Goal: Find specific page/section: Find specific page/section

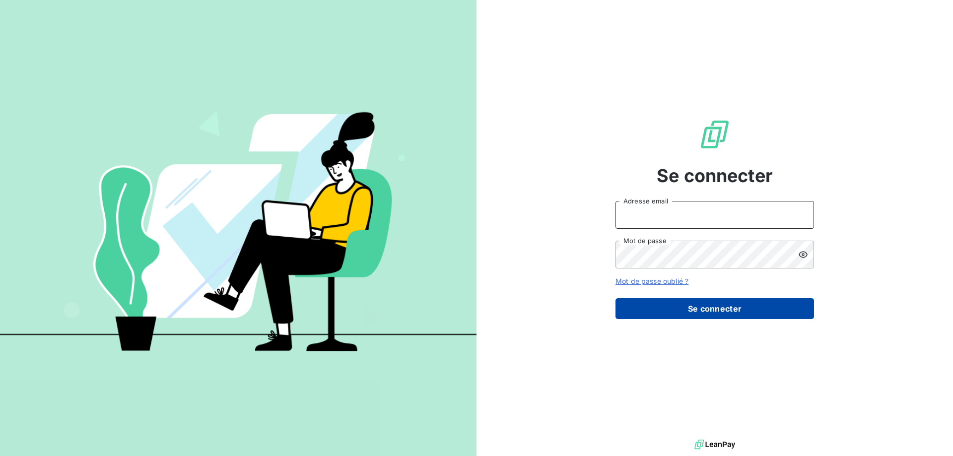
type input "[PERSON_NAME][EMAIL_ADDRESS][DOMAIN_NAME]"
click at [747, 308] on button "Se connecter" at bounding box center [714, 308] width 198 height 21
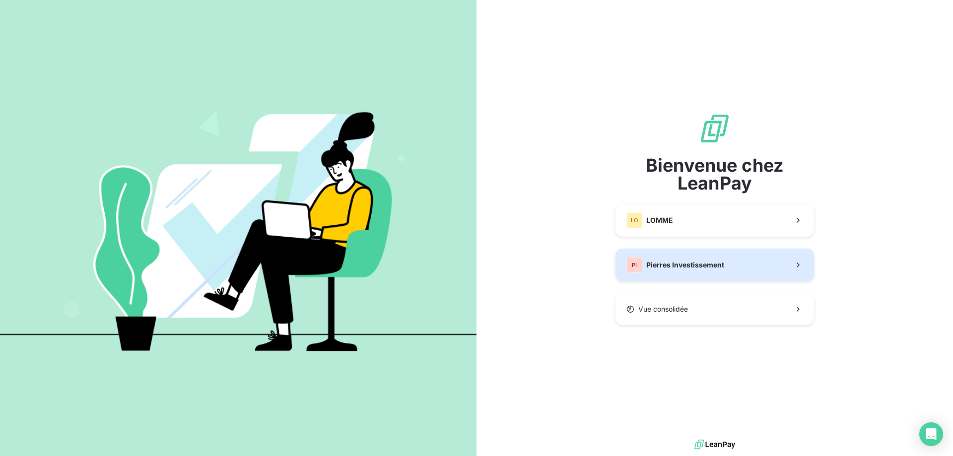
click at [718, 264] on span "Pierres Investissement" at bounding box center [685, 265] width 78 height 10
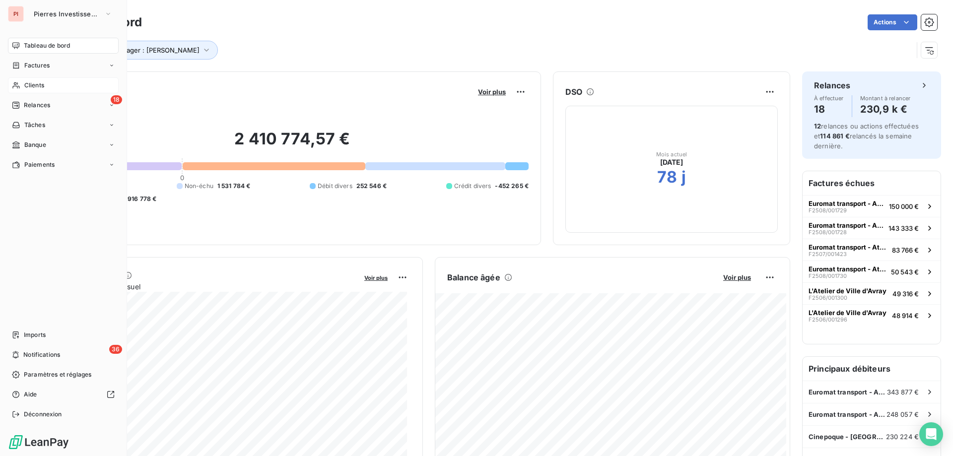
click at [42, 84] on span "Clients" at bounding box center [34, 85] width 20 height 9
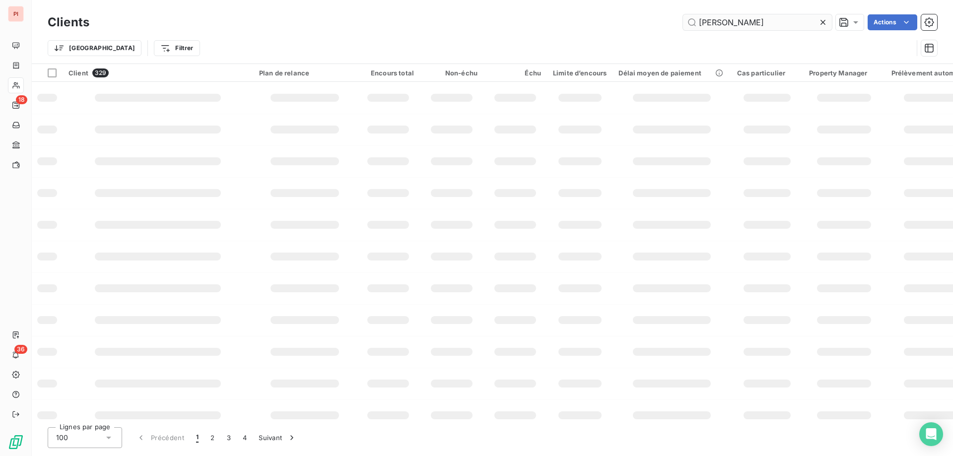
type input "[PERSON_NAME]"
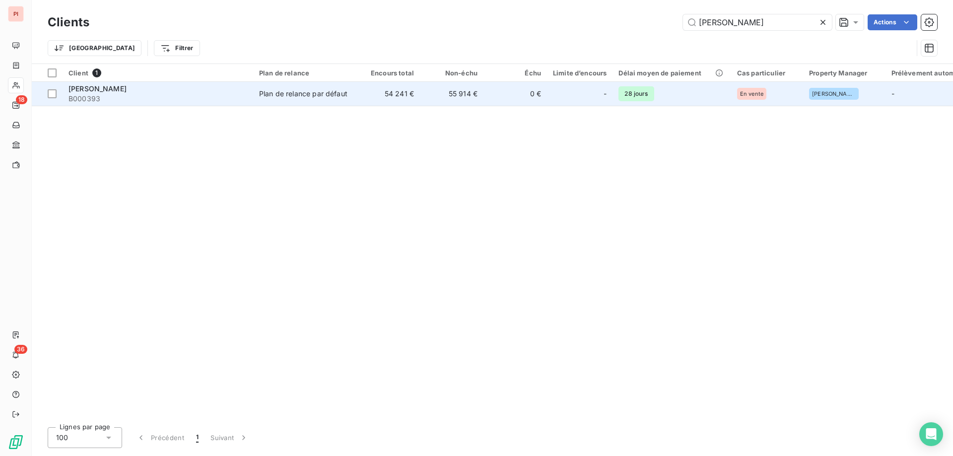
click at [104, 89] on span "[PERSON_NAME]" at bounding box center [97, 88] width 58 height 8
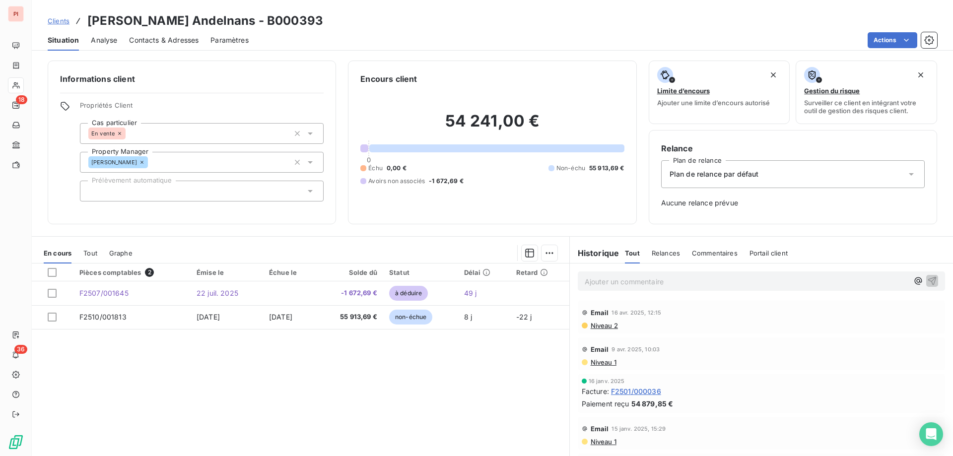
click at [207, 39] on div "Situation Analyse Contacts & Adresses Paramètres Actions" at bounding box center [492, 40] width 921 height 21
click at [187, 40] on span "Contacts & Adresses" at bounding box center [163, 40] width 69 height 10
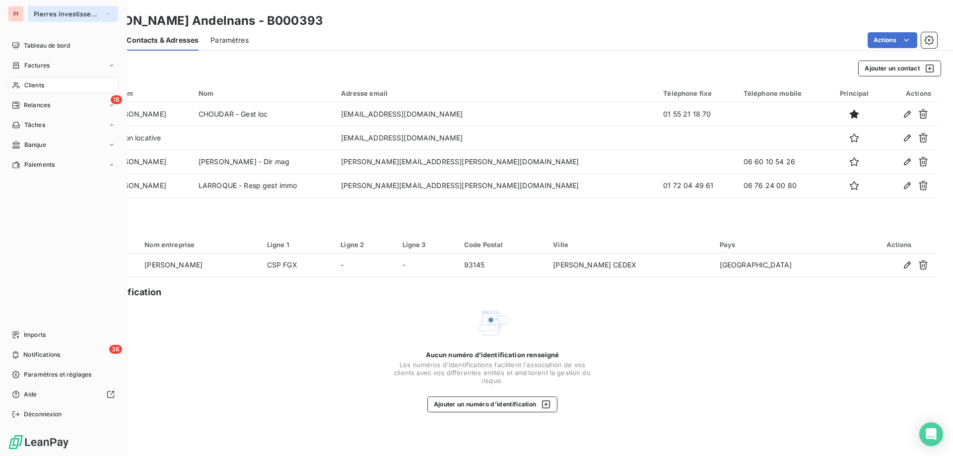
click at [34, 12] on span "Pierres Investissement" at bounding box center [67, 14] width 66 height 8
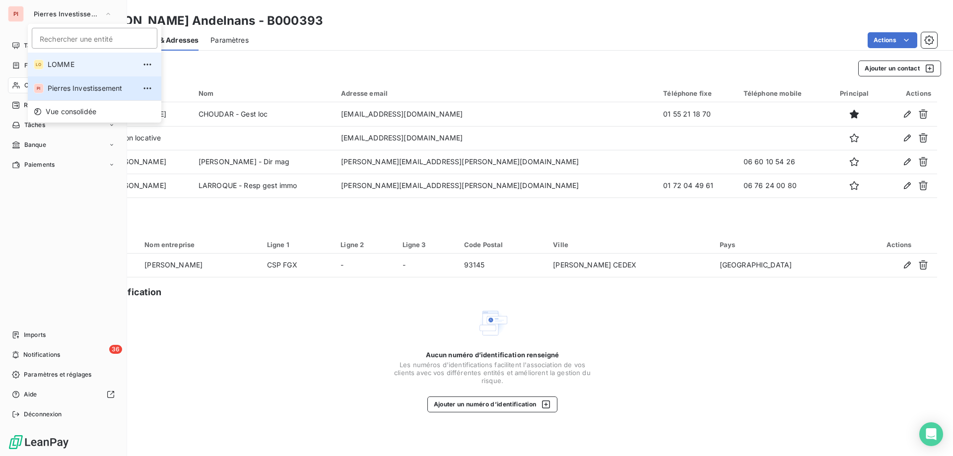
click at [121, 66] on span "LOMME" at bounding box center [92, 65] width 88 height 10
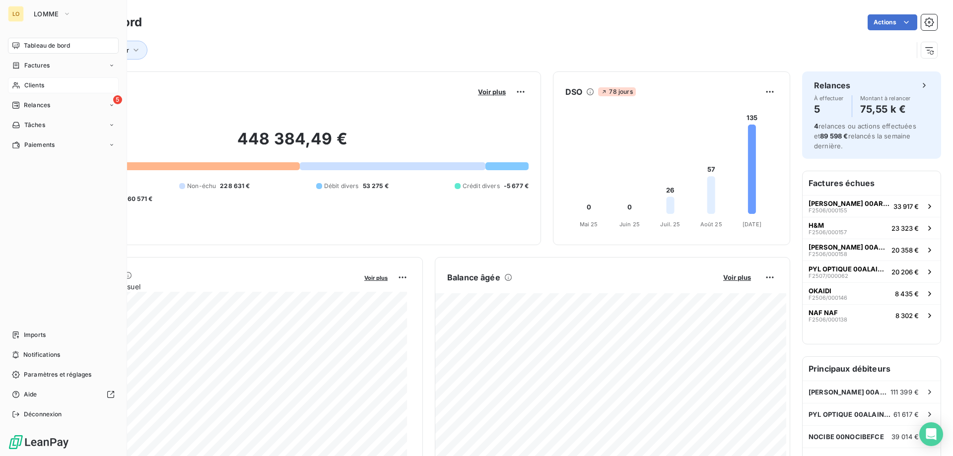
click at [47, 86] on div "Clients" at bounding box center [63, 85] width 111 height 16
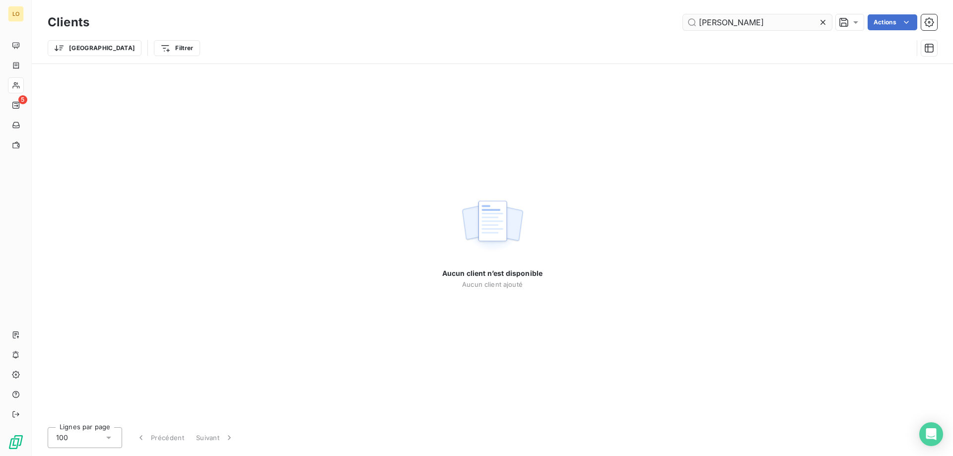
click at [773, 20] on input "[PERSON_NAME]" at bounding box center [757, 22] width 149 height 16
drag, startPoint x: 758, startPoint y: 27, endPoint x: 557, endPoint y: 30, distance: 200.5
click at [565, 30] on div "[PERSON_NAME] Actions" at bounding box center [518, 22] width 835 height 16
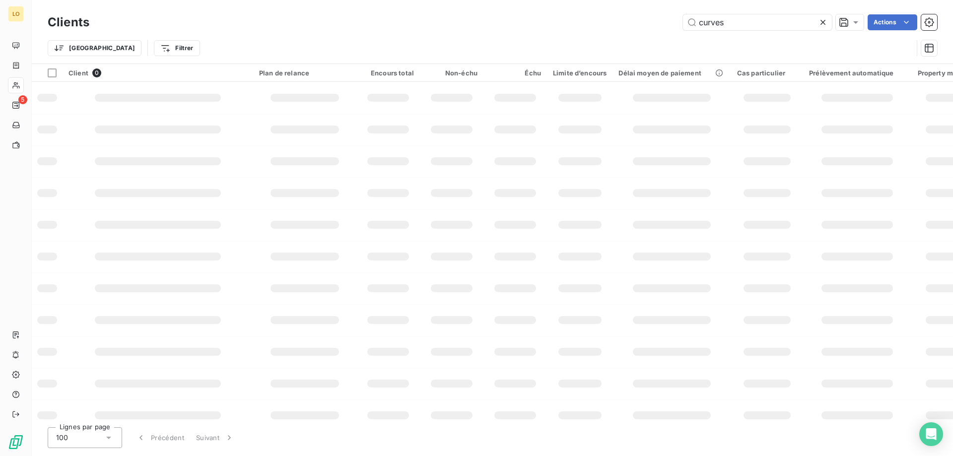
type input "curves"
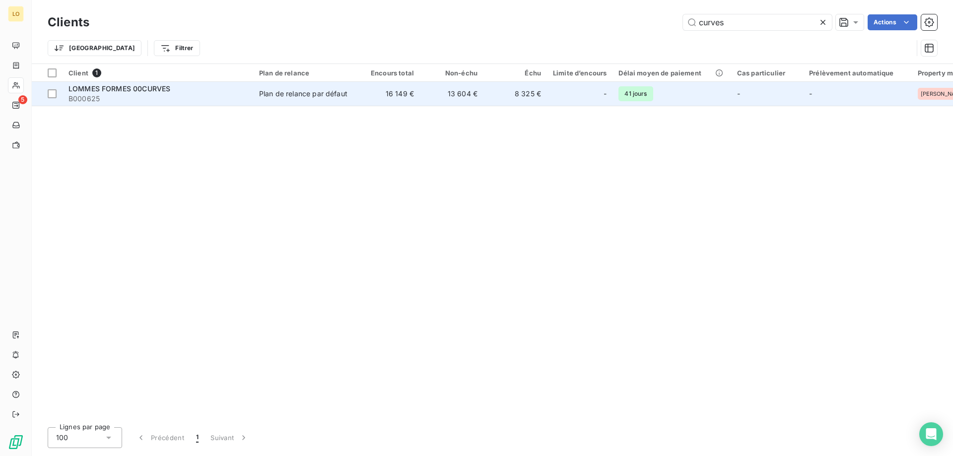
click at [420, 98] on td "13 604 €" at bounding box center [452, 94] width 64 height 24
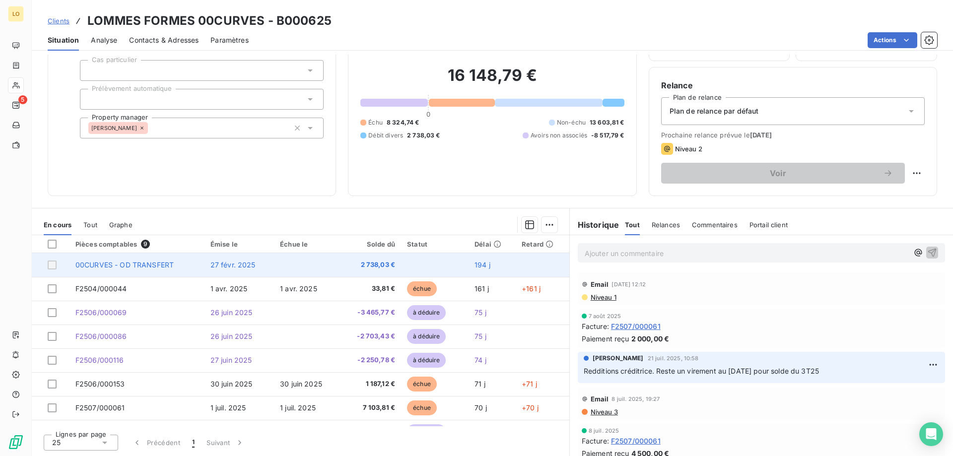
scroll to position [42, 0]
